Goal: Task Accomplishment & Management: Manage account settings

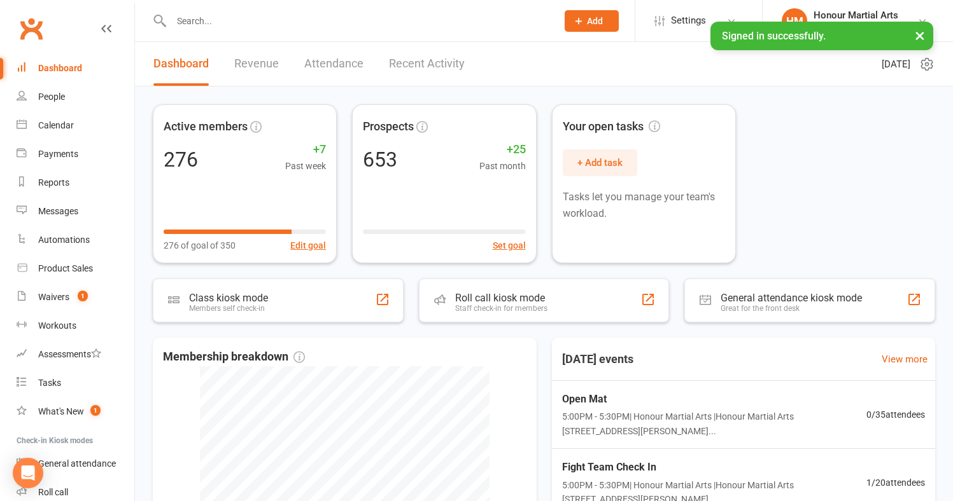
click at [230, 23] on input "text" at bounding box center [357, 21] width 381 height 18
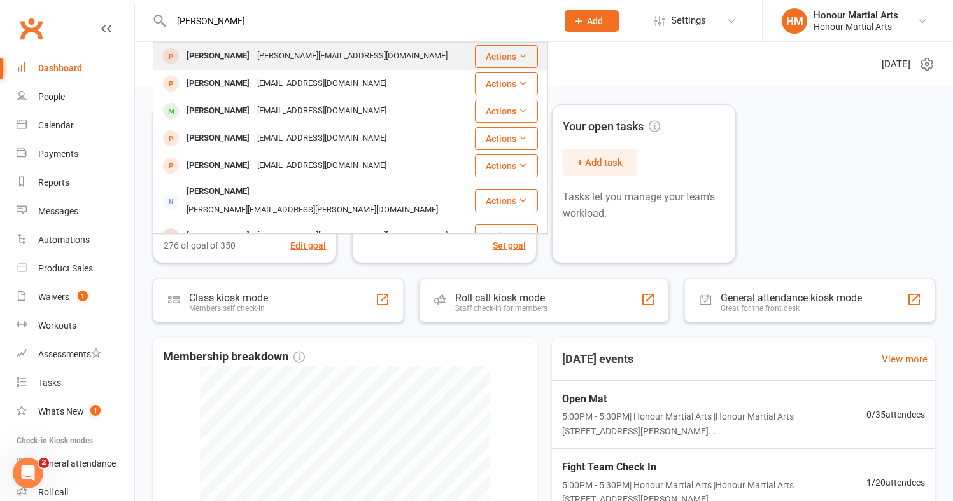
type input "[PERSON_NAME]"
click at [201, 46] on div "[PERSON_NAME] [PERSON_NAME][EMAIL_ADDRESS][DOMAIN_NAME]" at bounding box center [313, 56] width 319 height 26
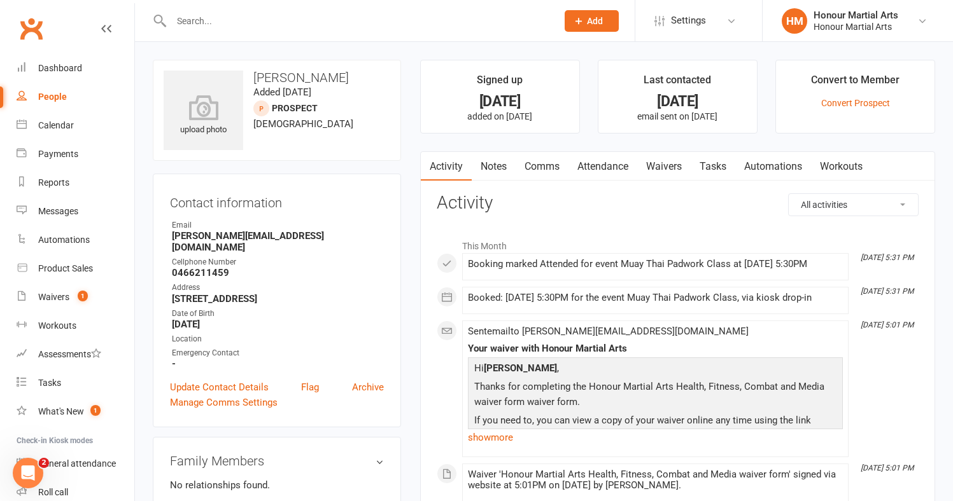
click at [264, 23] on input "text" at bounding box center [357, 21] width 381 height 18
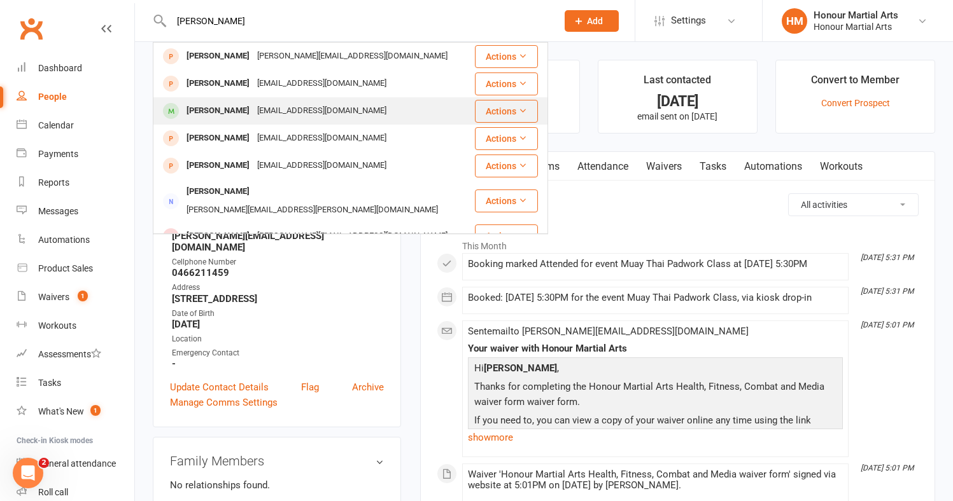
type input "[PERSON_NAME]"
click at [303, 116] on div "[EMAIL_ADDRESS][DOMAIN_NAME]" at bounding box center [321, 111] width 137 height 18
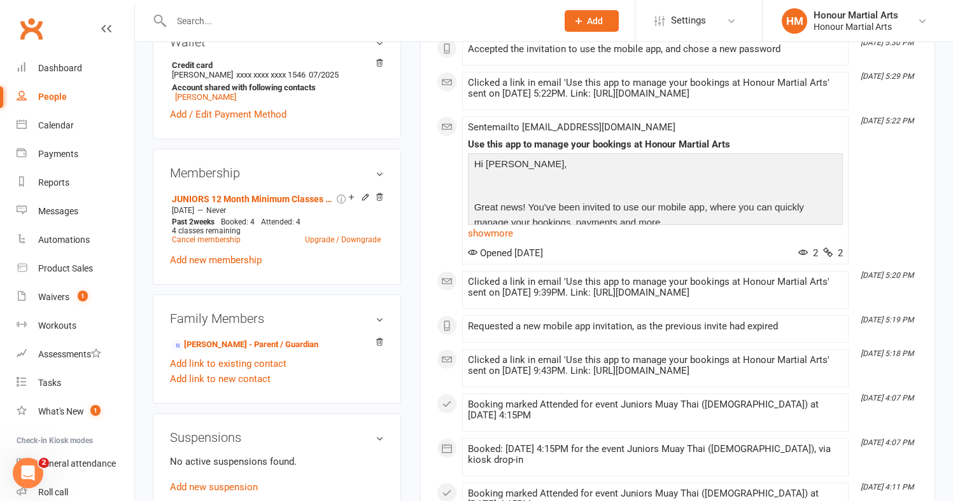
scroll to position [412, 0]
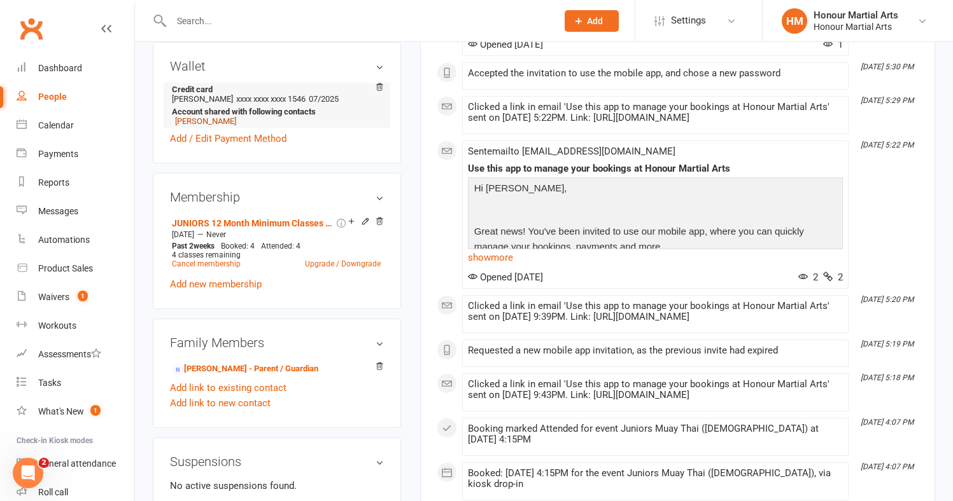
click at [192, 119] on link "[PERSON_NAME]" at bounding box center [205, 121] width 61 height 10
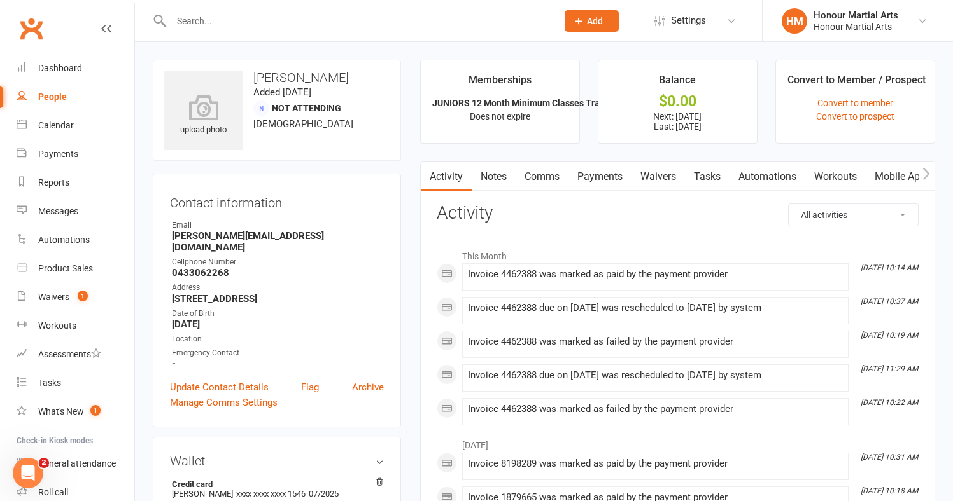
click at [597, 173] on link "Payments" at bounding box center [599, 176] width 63 height 29
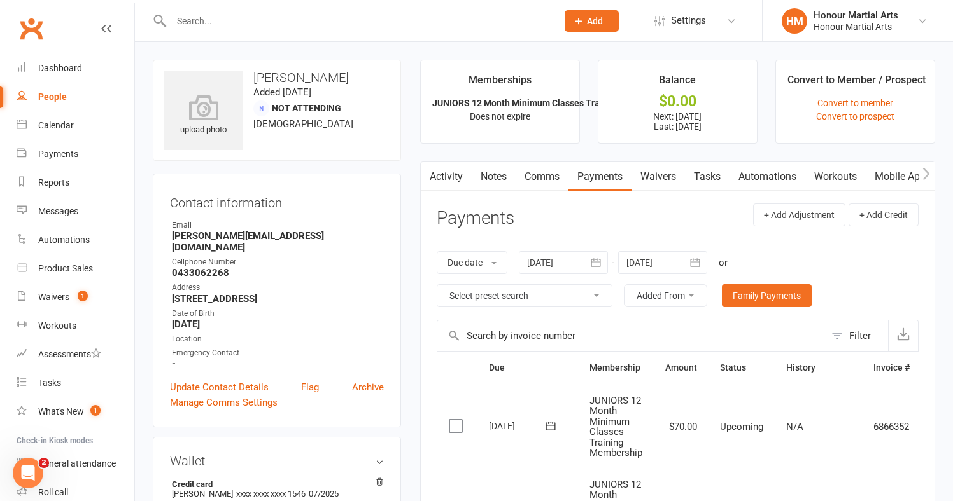
click at [661, 264] on div at bounding box center [662, 262] width 89 height 23
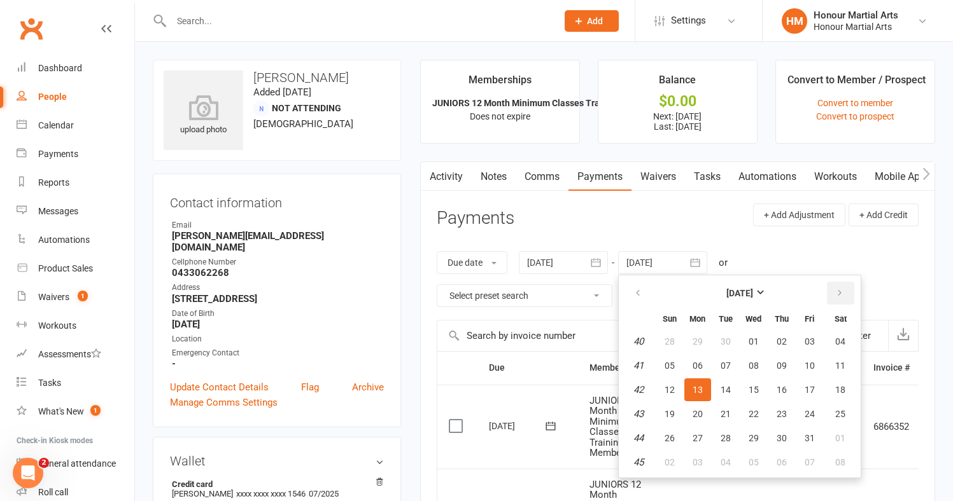
click at [837, 291] on icon "button" at bounding box center [839, 293] width 9 height 10
click at [766, 407] on button "24" at bounding box center [753, 414] width 27 height 23
type input "[DATE]"
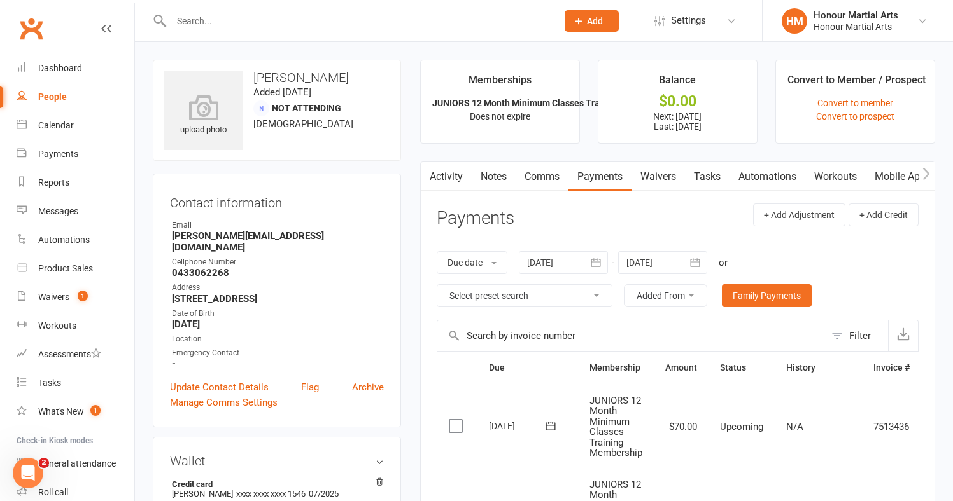
click at [700, 260] on icon "button" at bounding box center [695, 262] width 13 height 13
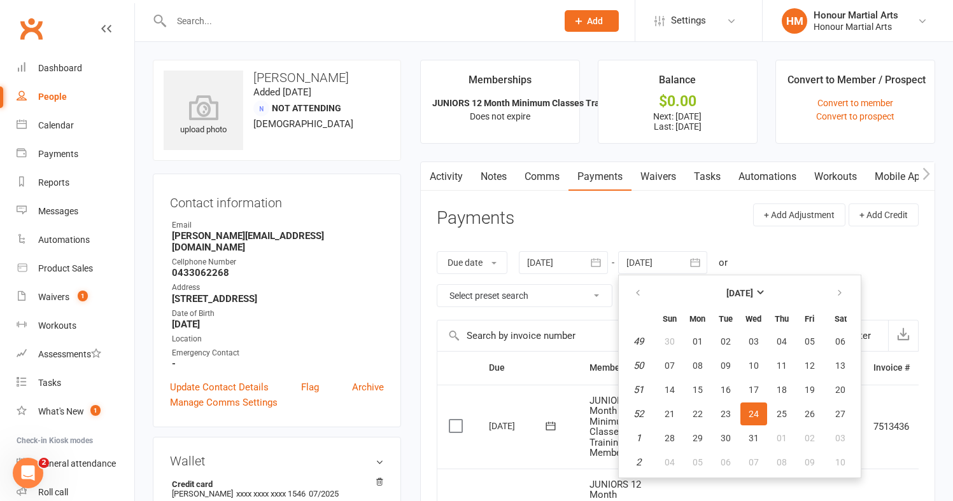
click at [776, 239] on div "Due date Due date Date paid Date failed Date settled [DATE] [DATE] Sun Mon Tue …" at bounding box center [678, 279] width 482 height 81
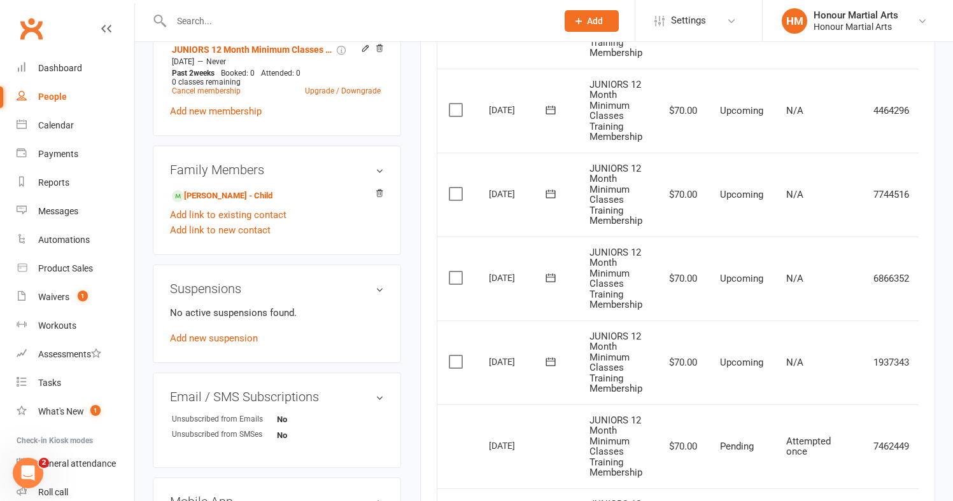
scroll to position [587, 0]
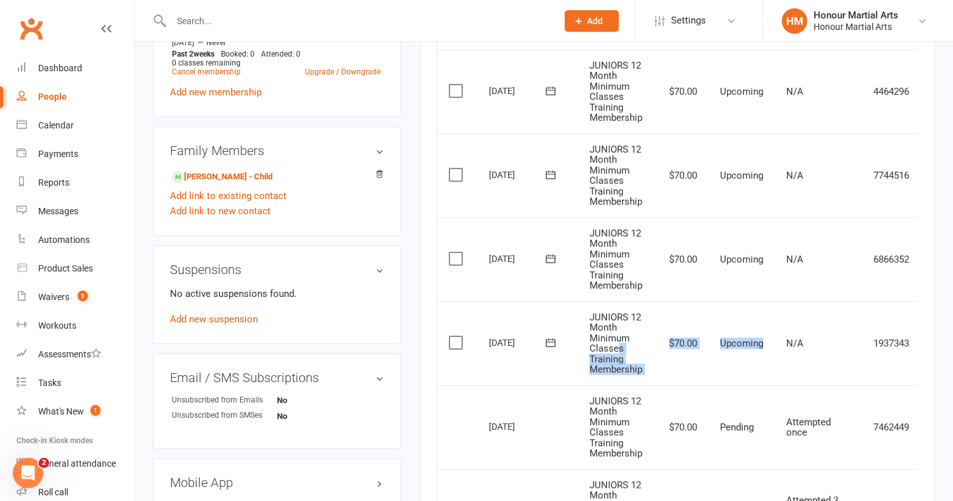
drag, startPoint x: 757, startPoint y: 351, endPoint x: 615, endPoint y: 339, distance: 142.5
click at [615, 339] on tr "Select this [DATE] [PERSON_NAME] JUNIORS 12 Month Minimum Classes Training Memb…" at bounding box center [698, 344] width 522 height 84
click at [734, 347] on td "Upcoming" at bounding box center [741, 344] width 66 height 84
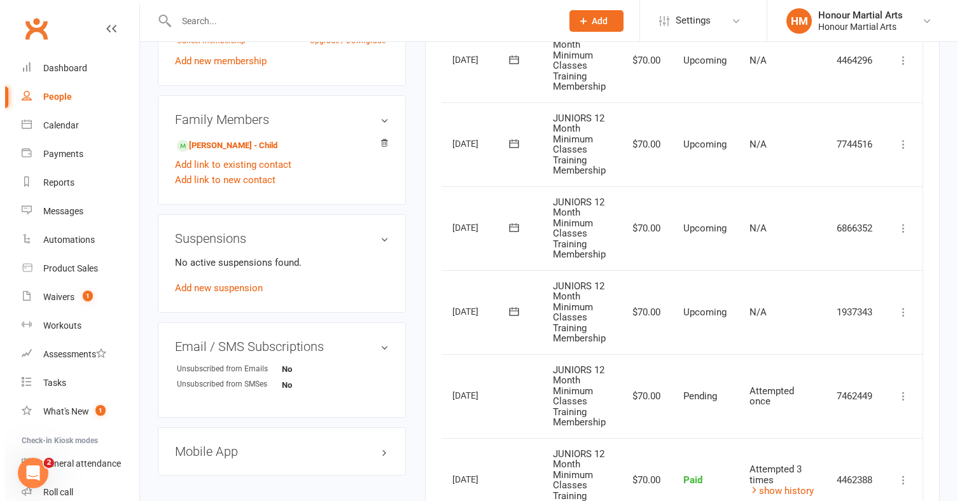
scroll to position [607, 0]
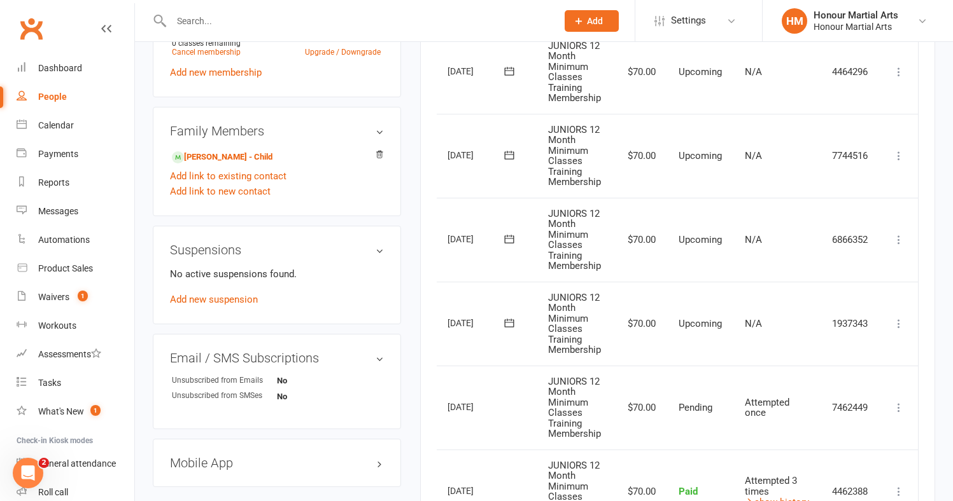
click at [902, 318] on icon at bounding box center [898, 324] width 13 height 13
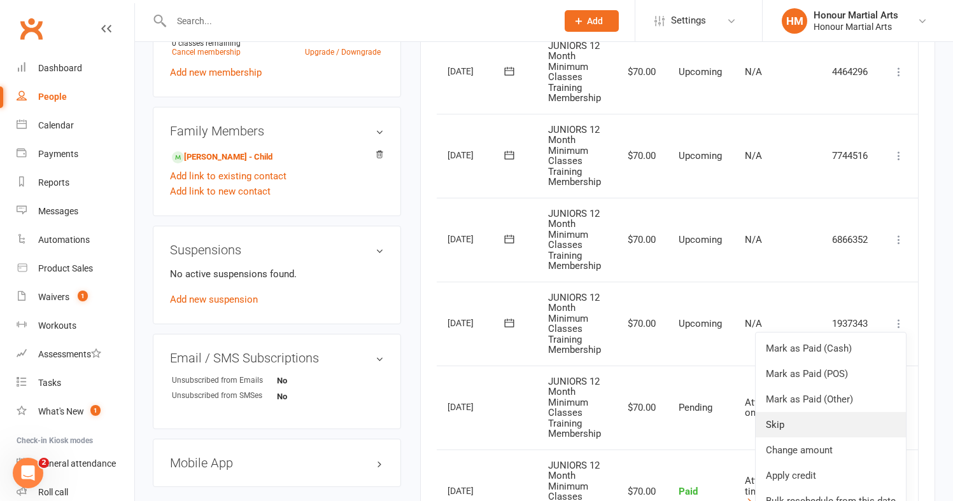
click at [823, 416] on link "Skip" at bounding box center [830, 424] width 150 height 25
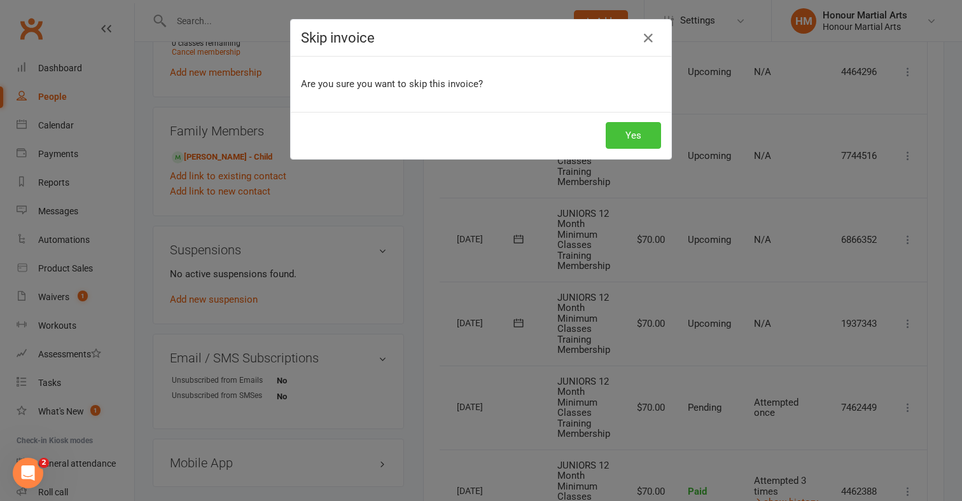
click at [637, 139] on button "Yes" at bounding box center [633, 135] width 55 height 27
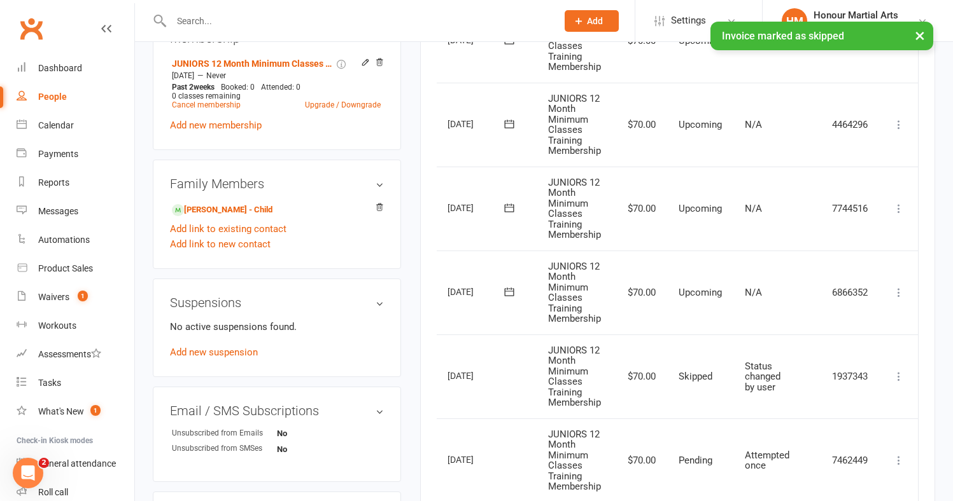
scroll to position [550, 0]
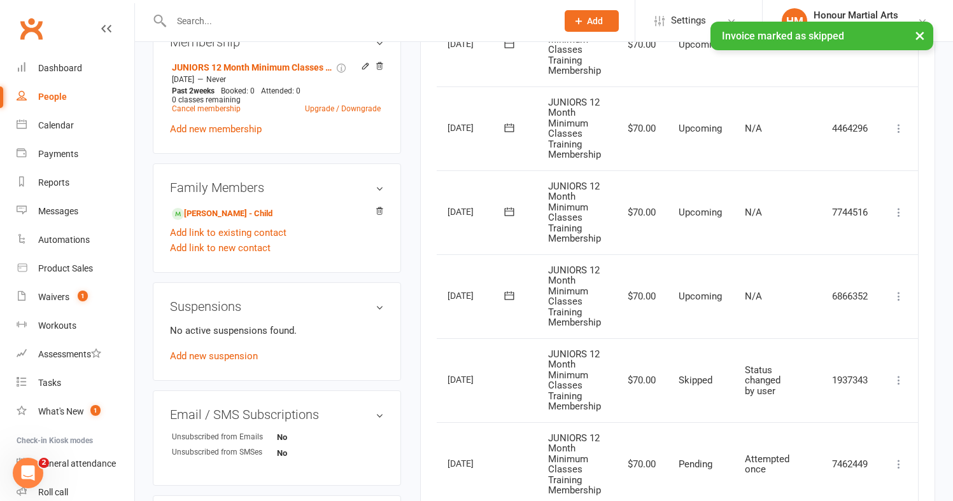
click at [899, 290] on icon at bounding box center [898, 296] width 13 height 13
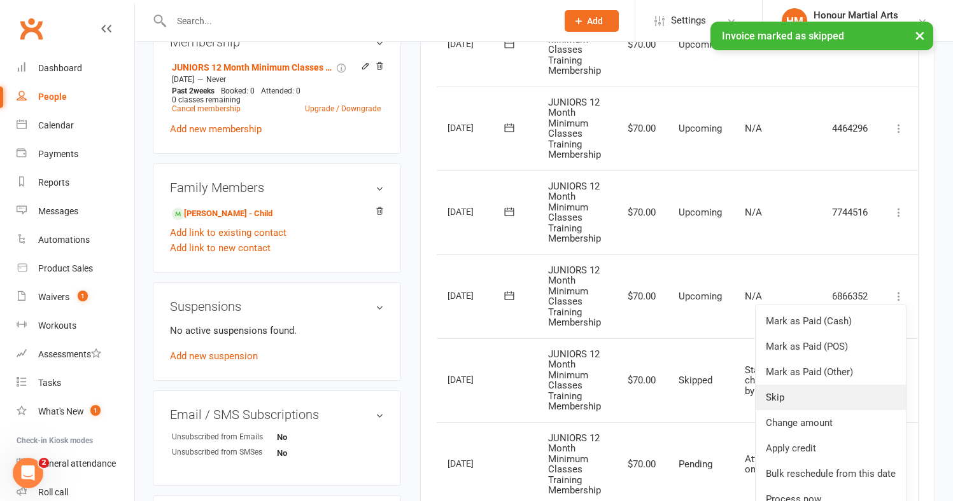
click at [797, 394] on link "Skip" at bounding box center [830, 397] width 150 height 25
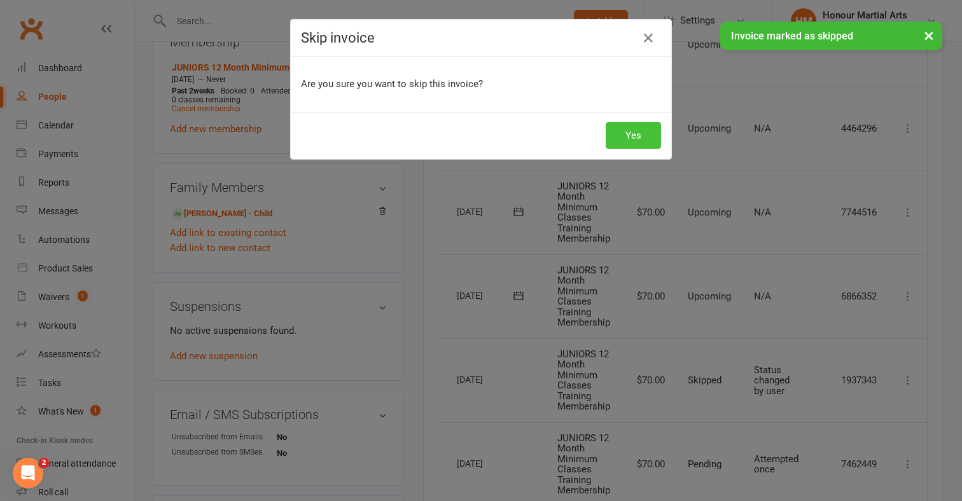
click at [644, 137] on button "Yes" at bounding box center [633, 135] width 55 height 27
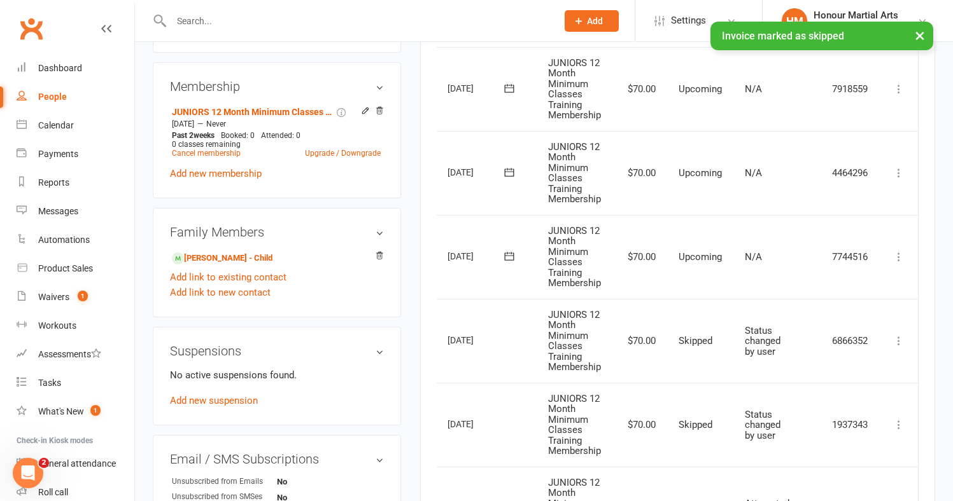
scroll to position [483, 0]
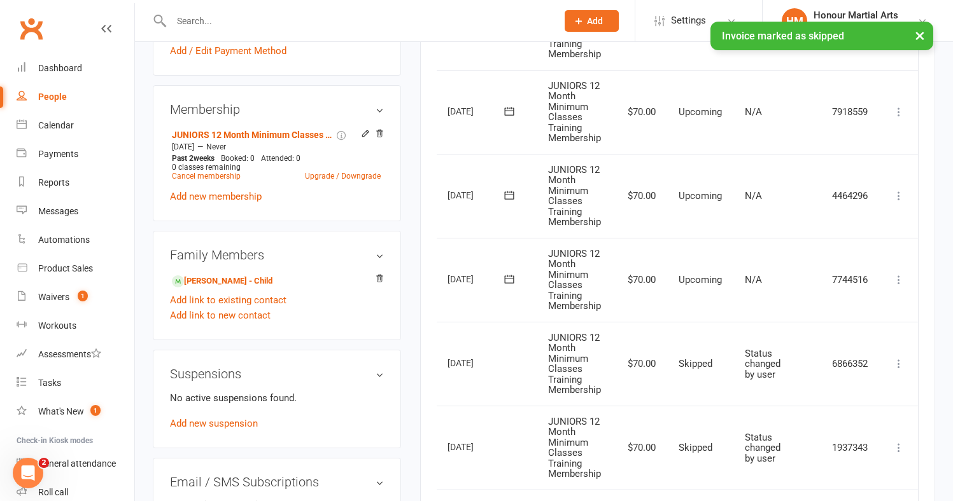
click at [898, 274] on icon at bounding box center [898, 280] width 13 height 13
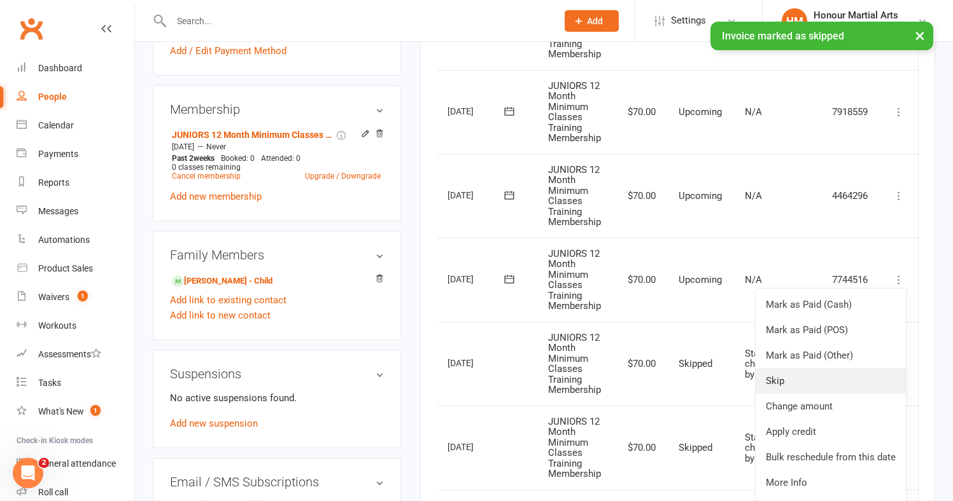
click at [809, 368] on link "Skip" at bounding box center [830, 380] width 150 height 25
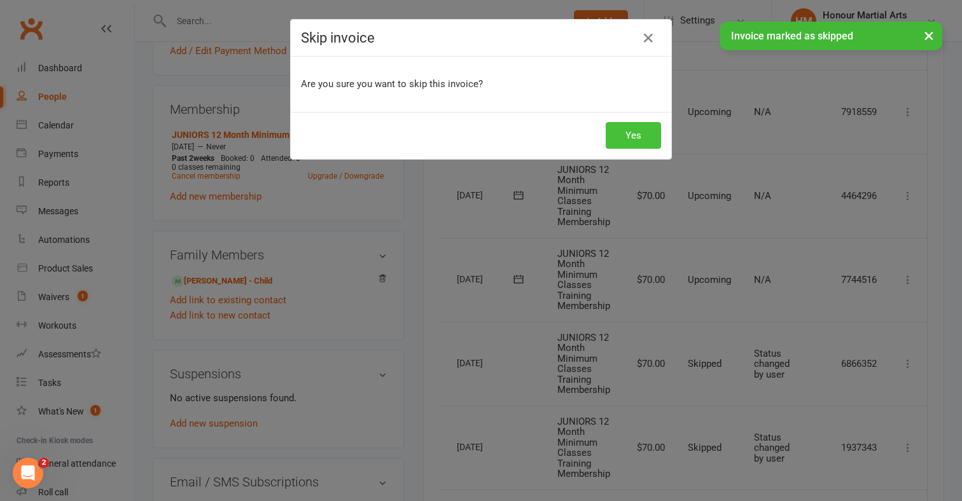
click at [613, 137] on button "Yes" at bounding box center [633, 135] width 55 height 27
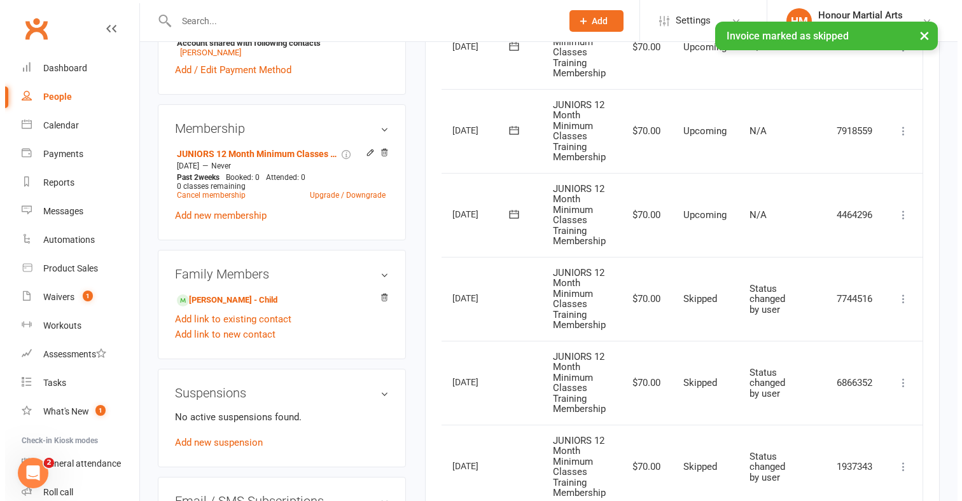
scroll to position [464, 0]
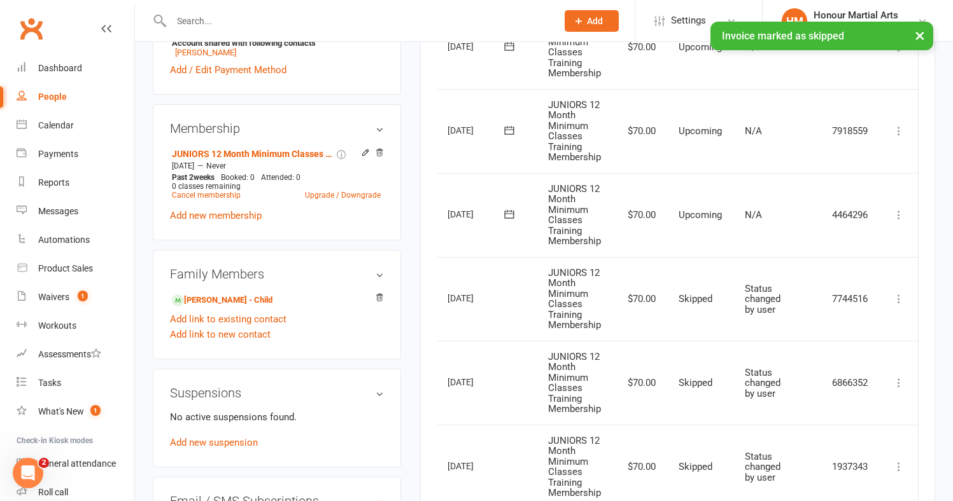
click at [900, 209] on icon at bounding box center [898, 215] width 13 height 13
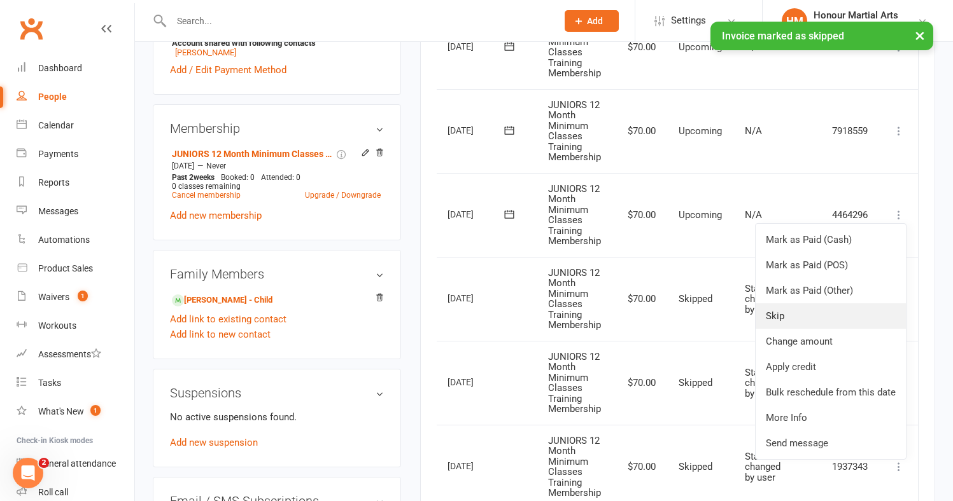
click at [807, 312] on link "Skip" at bounding box center [830, 316] width 150 height 25
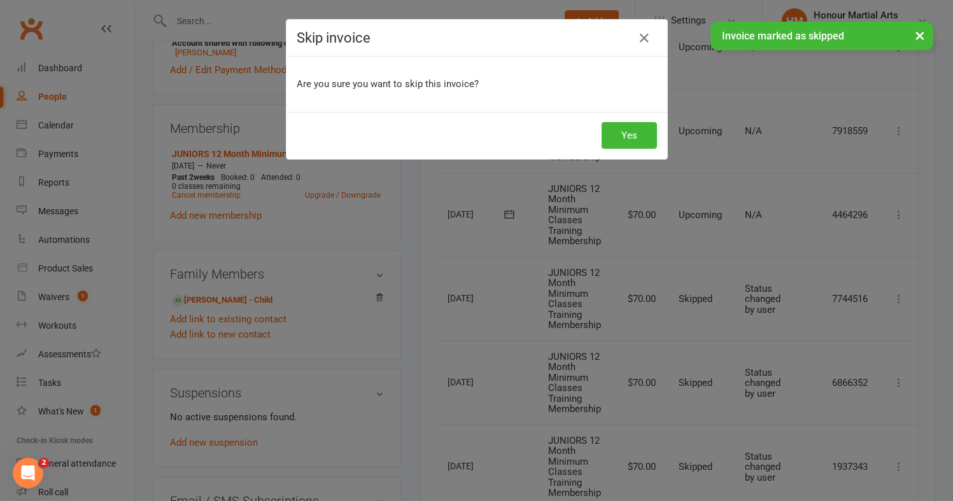
scroll to position [0, 38]
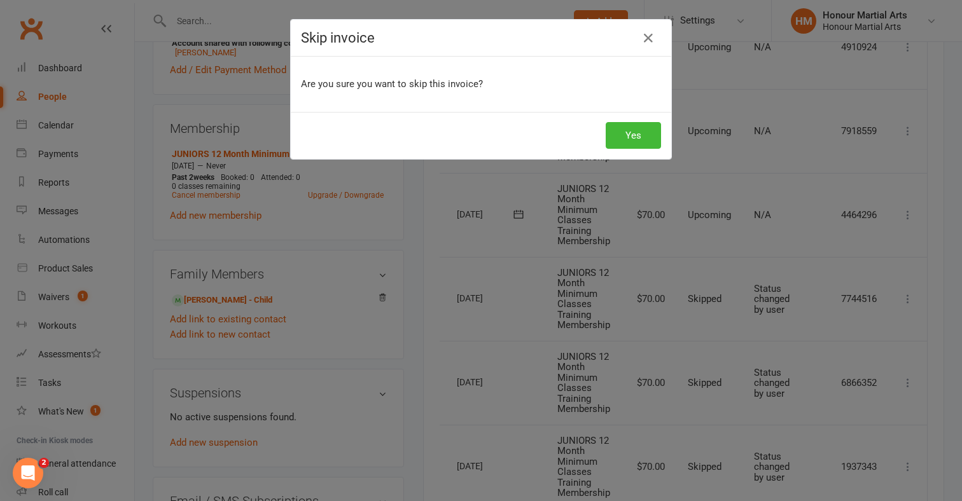
click at [641, 149] on div "Yes" at bounding box center [481, 135] width 381 height 47
click at [638, 141] on button "Yes" at bounding box center [633, 135] width 55 height 27
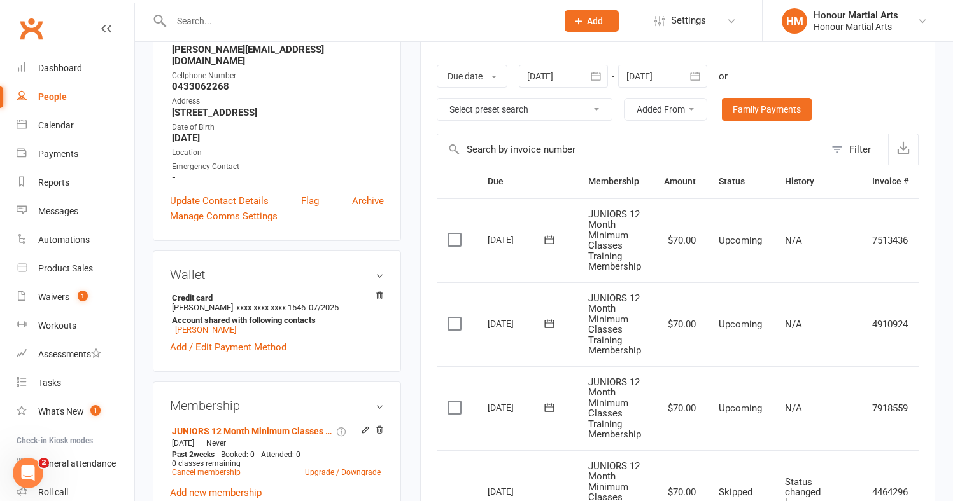
scroll to position [183, 0]
